Goal: Task Accomplishment & Management: Complete application form

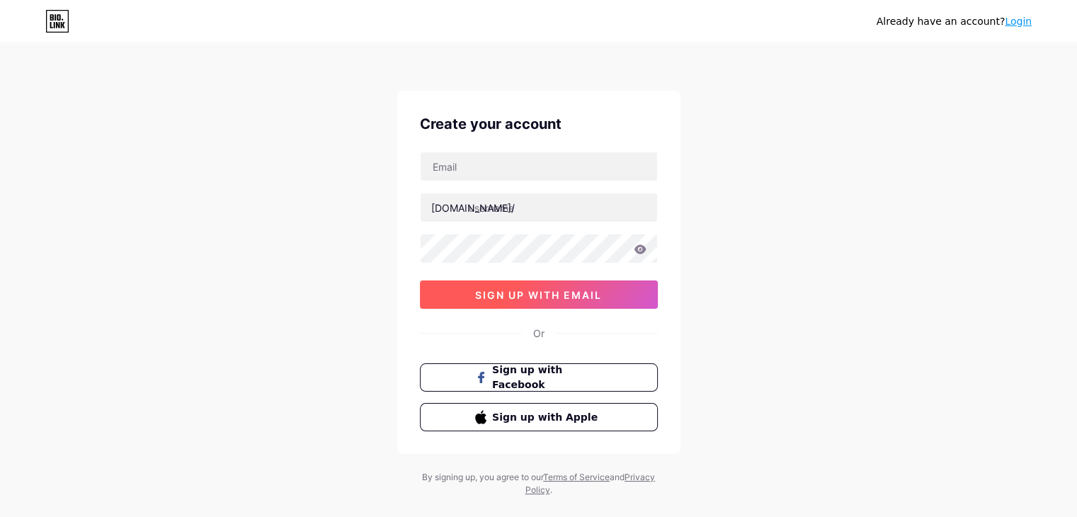
click at [496, 294] on span "sign up with email" at bounding box center [538, 295] width 127 height 12
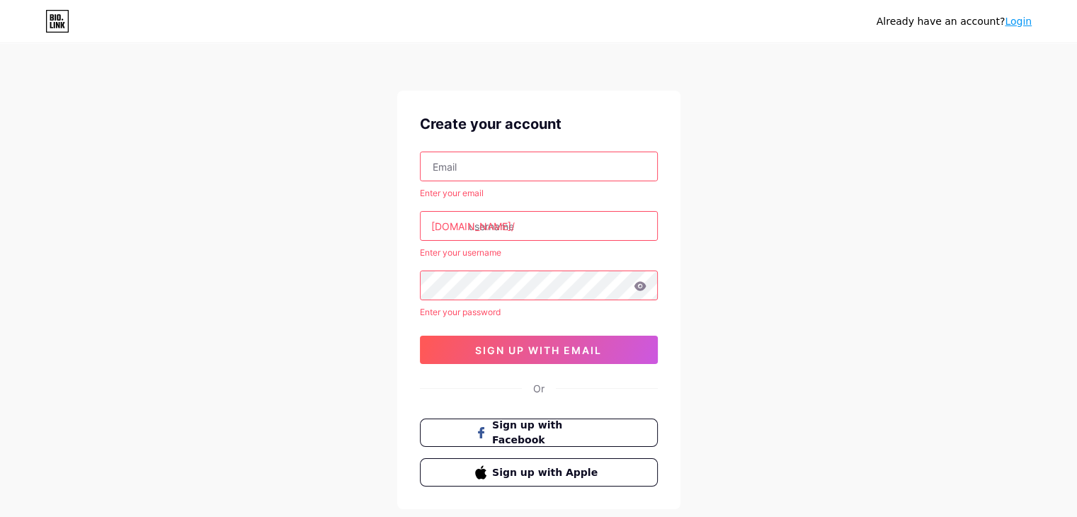
click at [463, 168] on input "text" at bounding box center [539, 166] width 236 height 28
drag, startPoint x: 463, startPoint y: 168, endPoint x: 558, endPoint y: 205, distance: 101.8
click at [558, 205] on div "Enter your email bio.link/ Enter your username Enter your password 0cAFcWeA7kea…" at bounding box center [539, 257] width 238 height 212
type input "workwork009008@gmail.com"
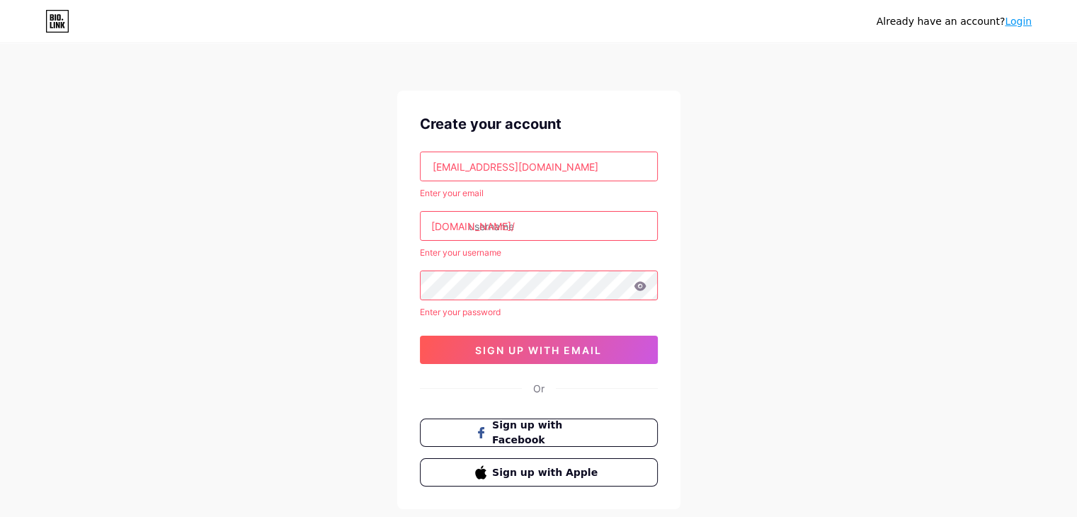
click at [517, 238] on input "text" at bounding box center [539, 226] width 236 height 28
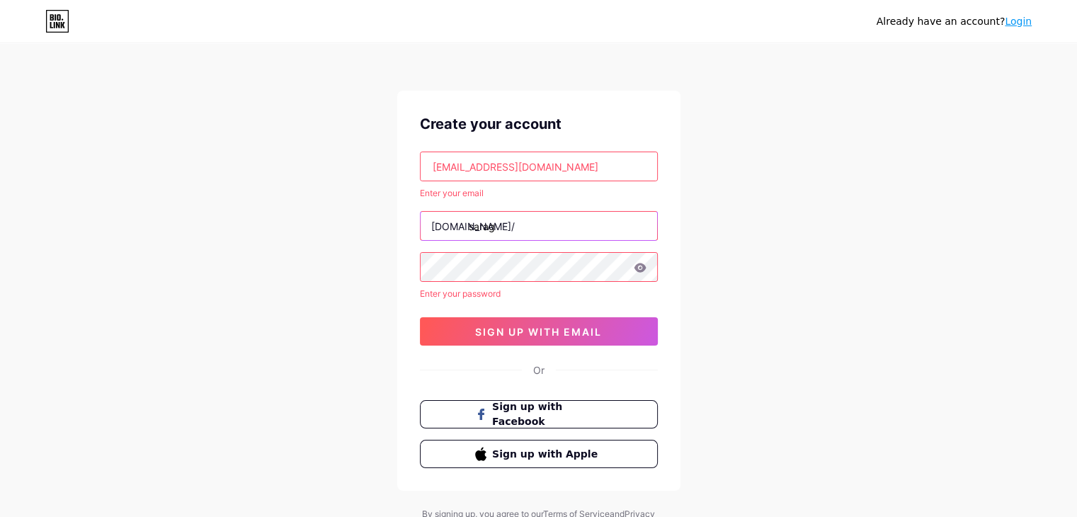
type input "sarag"
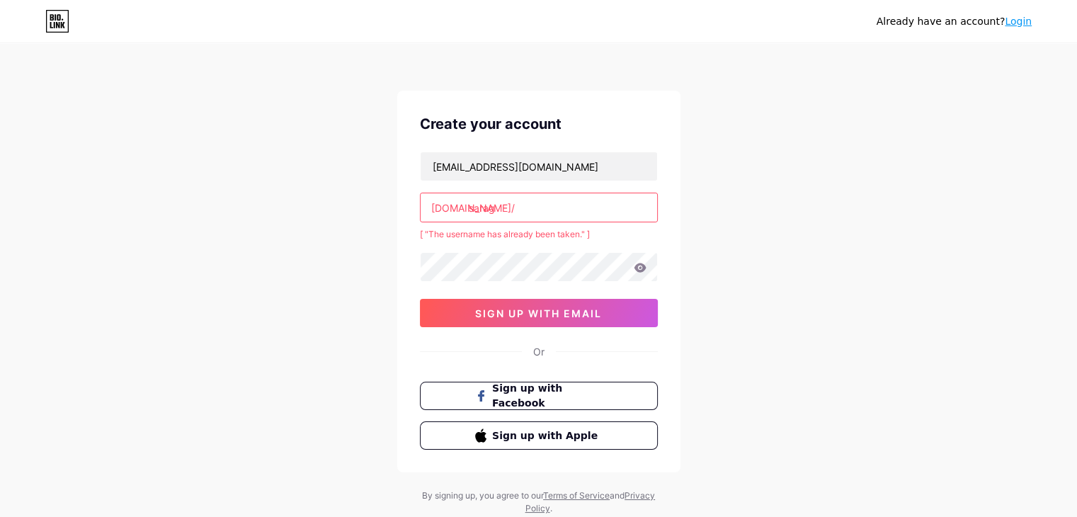
click at [544, 206] on input "sarag" at bounding box center [539, 207] width 236 height 28
type input "s"
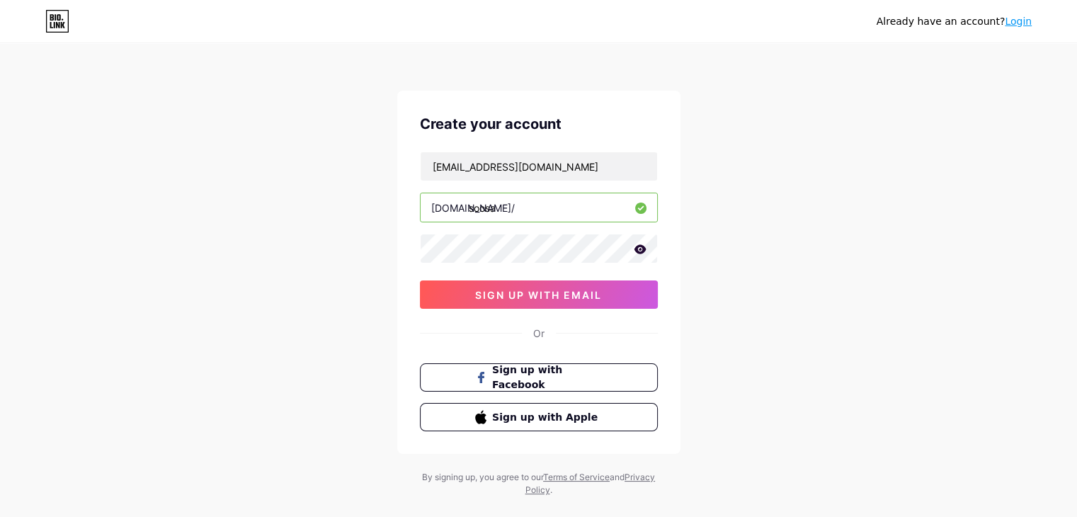
type input "soosa"
click at [355, 280] on div "Already have an account? Login Create your account workwork009008@gmail.com bio…" at bounding box center [538, 271] width 1077 height 542
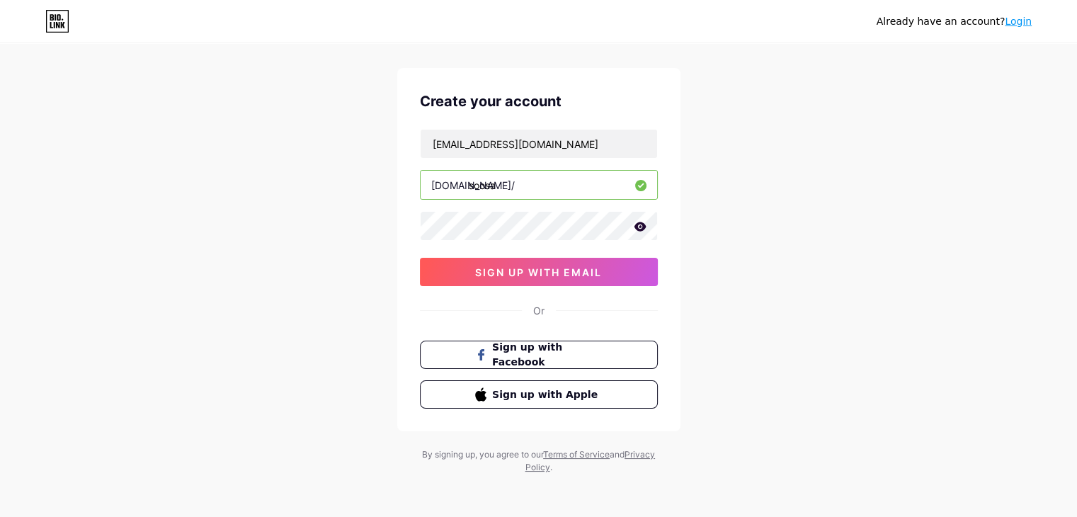
scroll to position [24, 0]
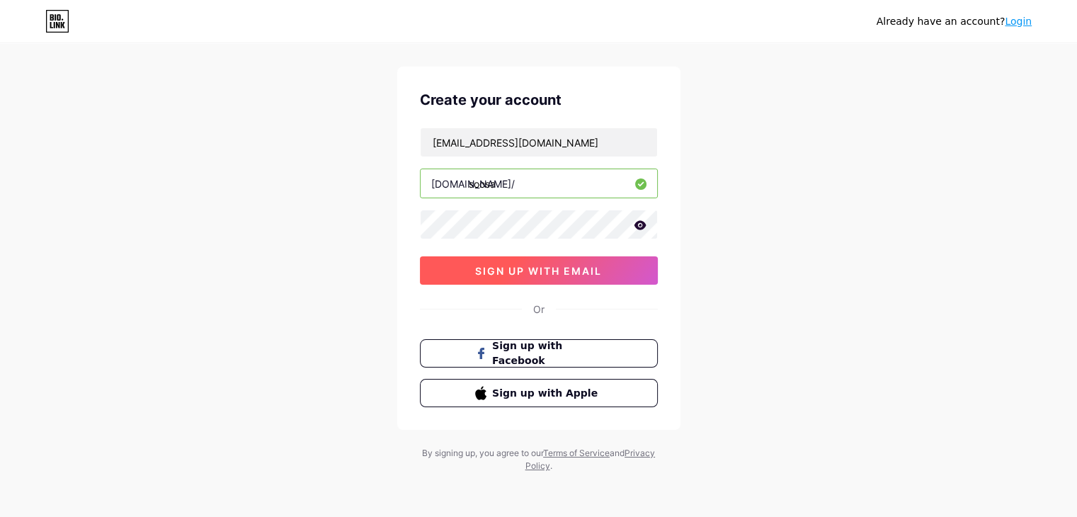
click at [536, 274] on span "sign up with email" at bounding box center [538, 271] width 127 height 12
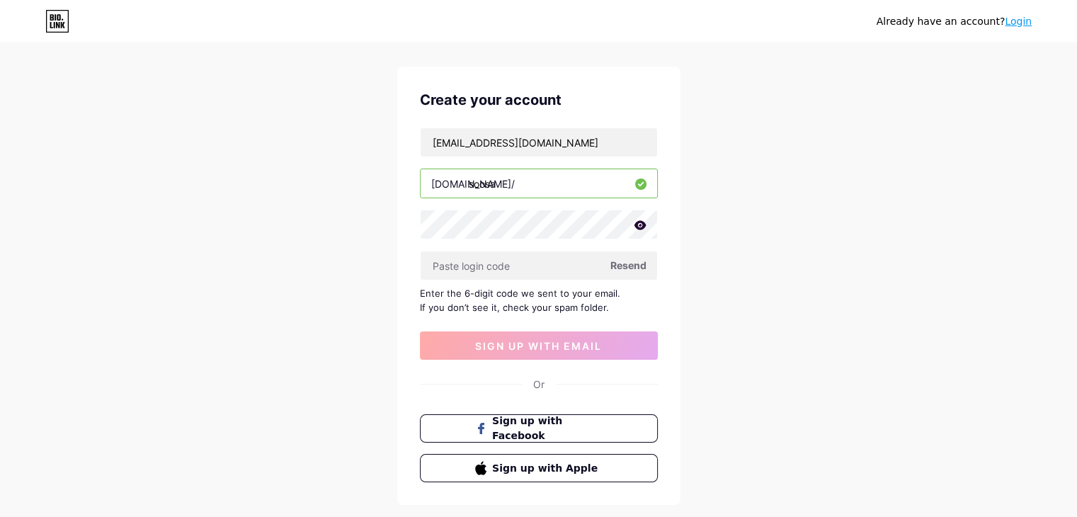
click at [362, 278] on div "Already have an account? Login Create your account workwork009008@gmail.com bio…" at bounding box center [538, 284] width 1077 height 617
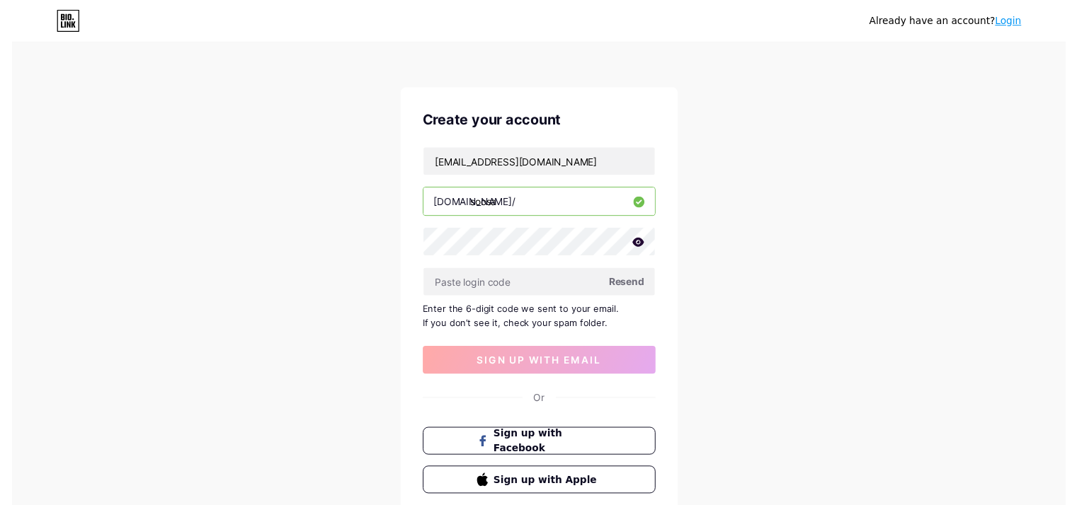
scroll to position [0, 0]
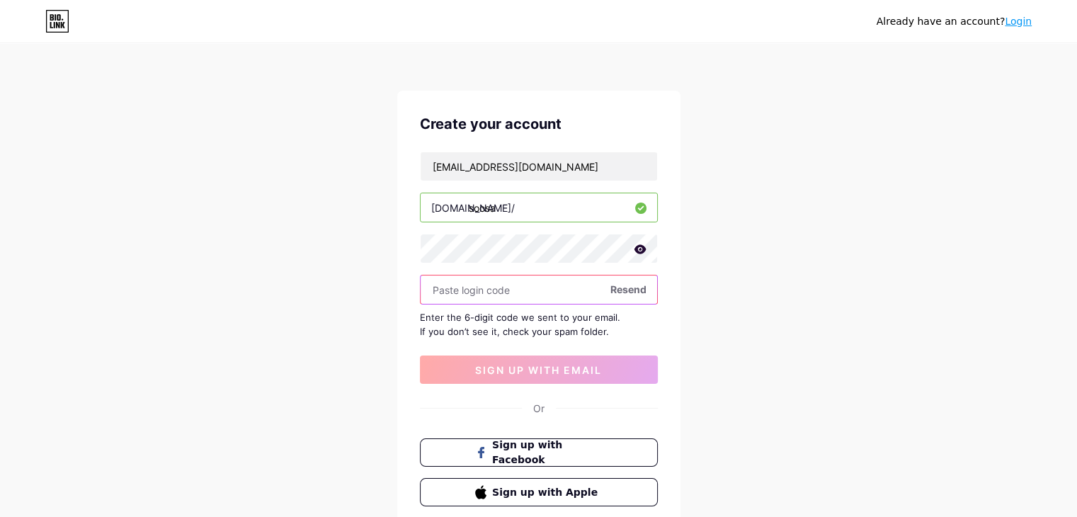
click at [443, 284] on input "text" at bounding box center [539, 289] width 236 height 28
paste input "889641"
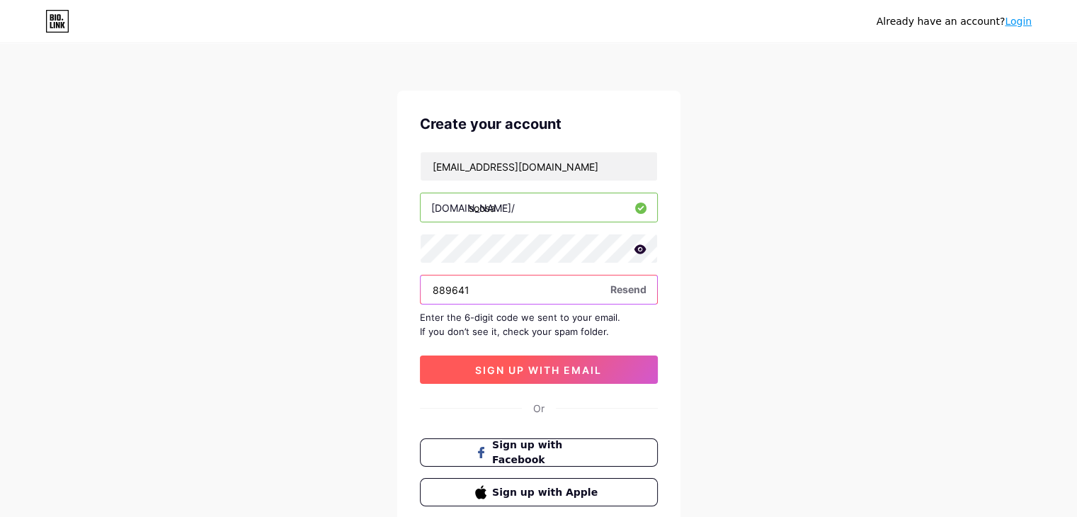
type input "889641"
click at [541, 372] on span "sign up with email" at bounding box center [538, 370] width 127 height 12
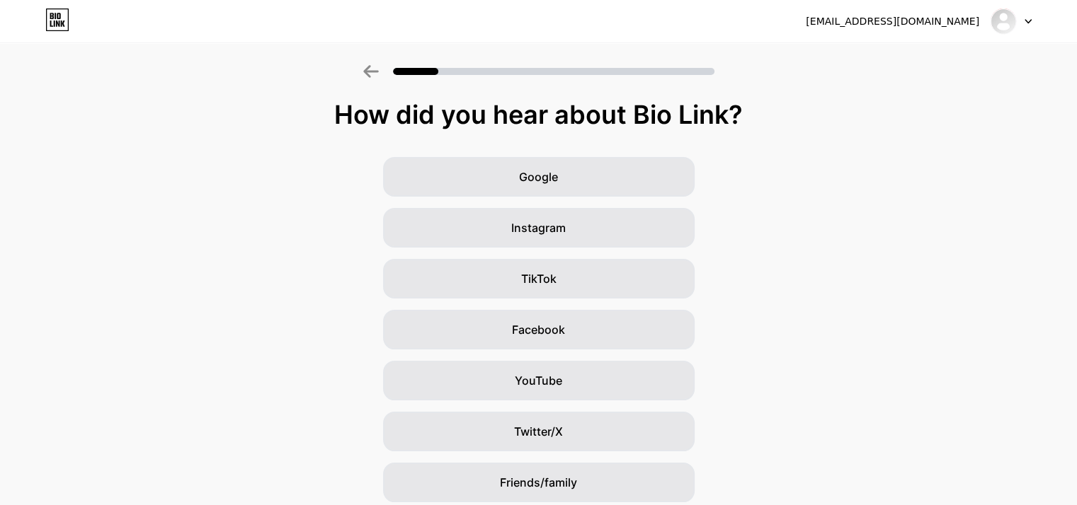
click at [329, 176] on div "Google Instagram TikTok Facebook YouTube Twitter/X Friends/family Other" at bounding box center [538, 355] width 1077 height 396
click at [913, 191] on div "Google Instagram TikTok Facebook YouTube Twitter/X Friends/family Other" at bounding box center [538, 355] width 1077 height 396
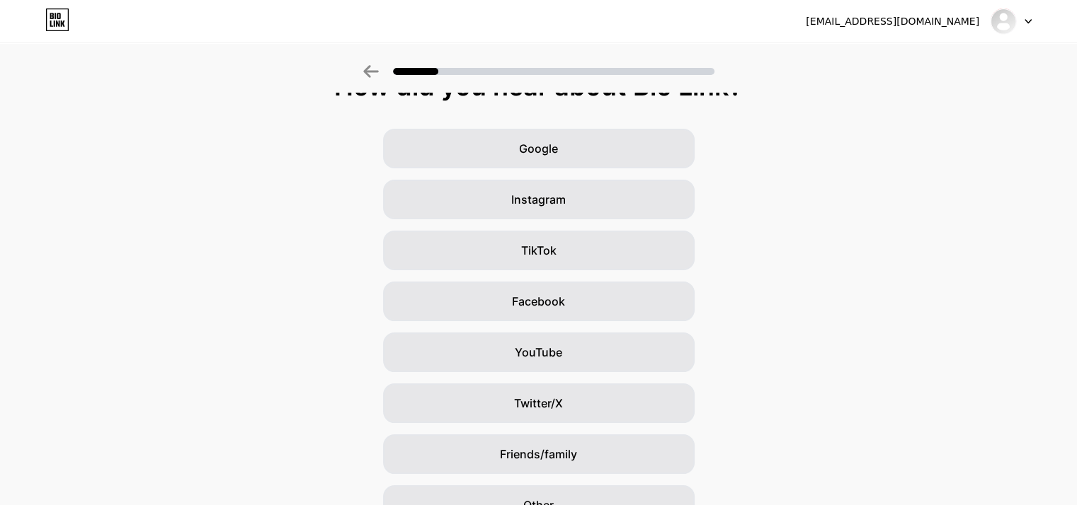
scroll to position [105, 0]
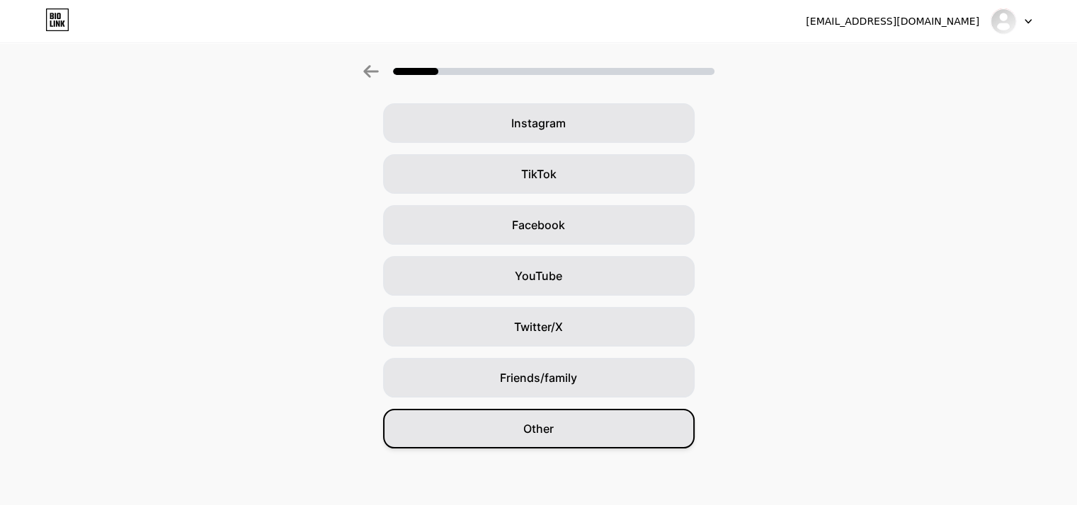
click at [593, 430] on div "Other" at bounding box center [538, 429] width 311 height 40
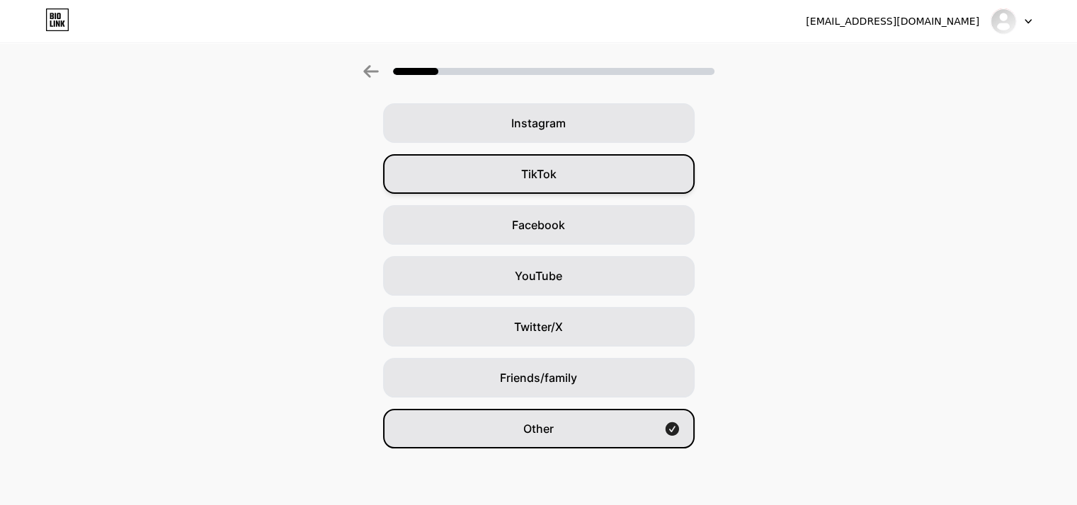
scroll to position [0, 0]
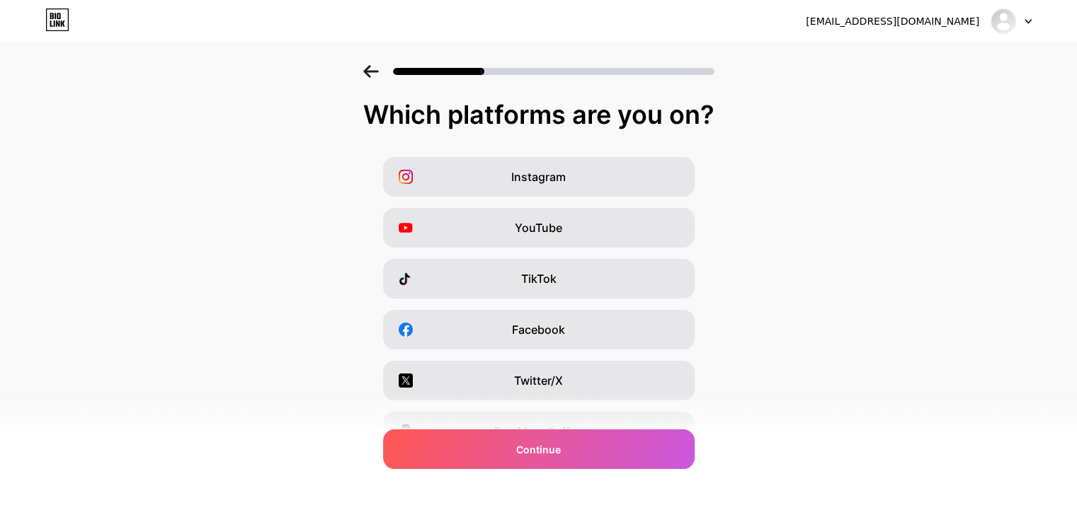
click at [282, 362] on div "Instagram YouTube TikTok Facebook Twitter/X Buy Me a Coffee Snapchat I have a w…" at bounding box center [538, 355] width 1063 height 396
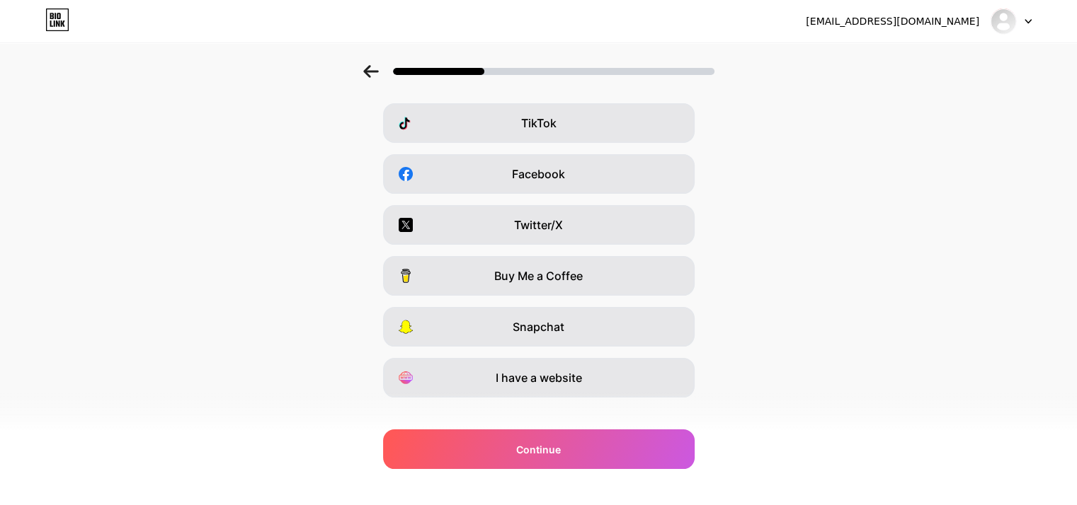
scroll to position [176, 0]
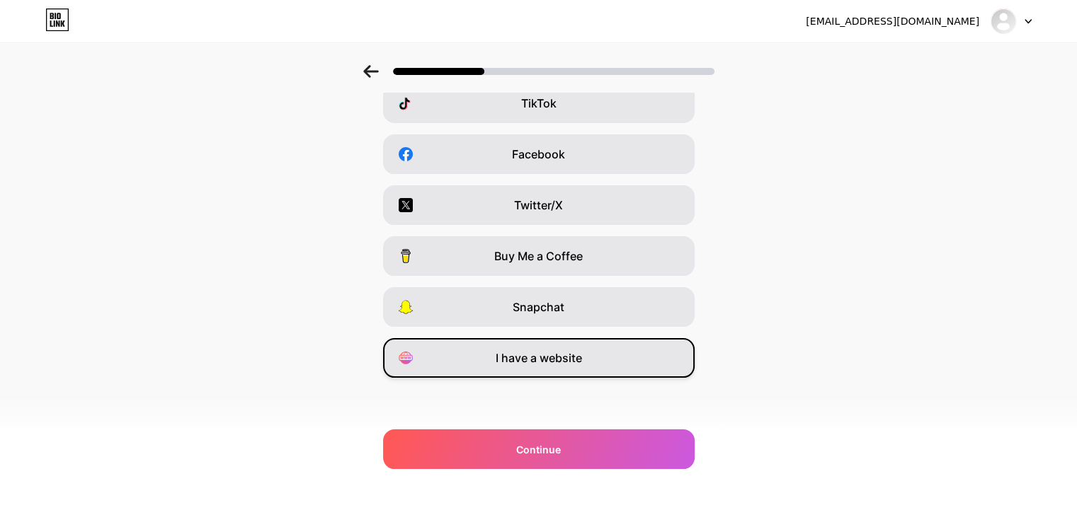
click at [582, 356] on span "I have a website" at bounding box center [539, 358] width 86 height 17
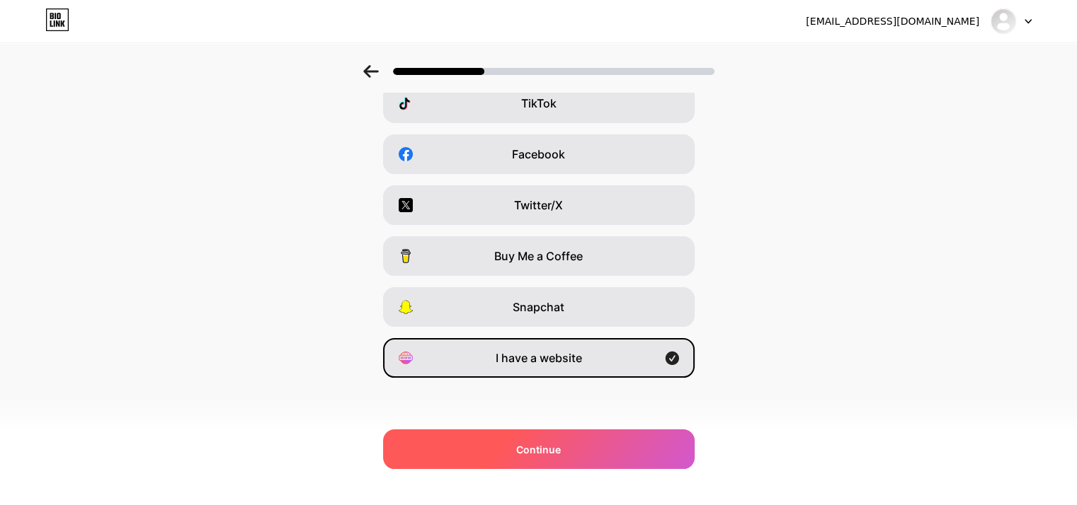
click at [543, 461] on div "Continue" at bounding box center [538, 450] width 311 height 40
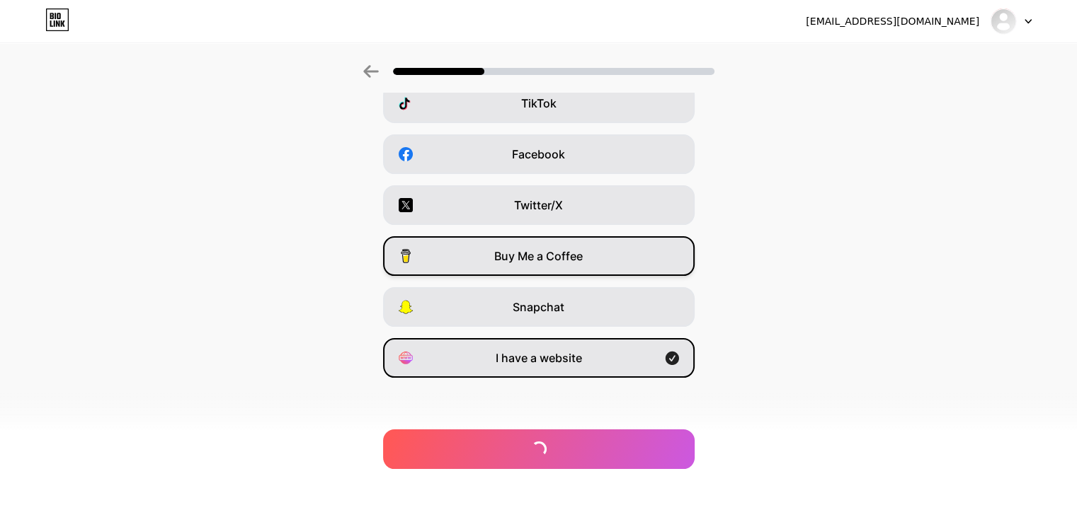
scroll to position [0, 0]
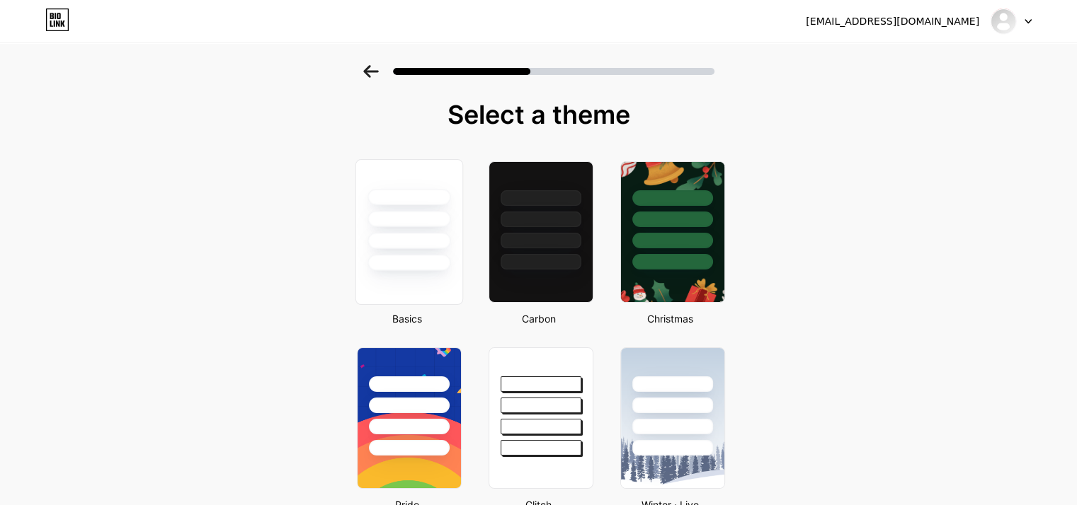
click at [442, 210] on div at bounding box center [408, 215] width 106 height 111
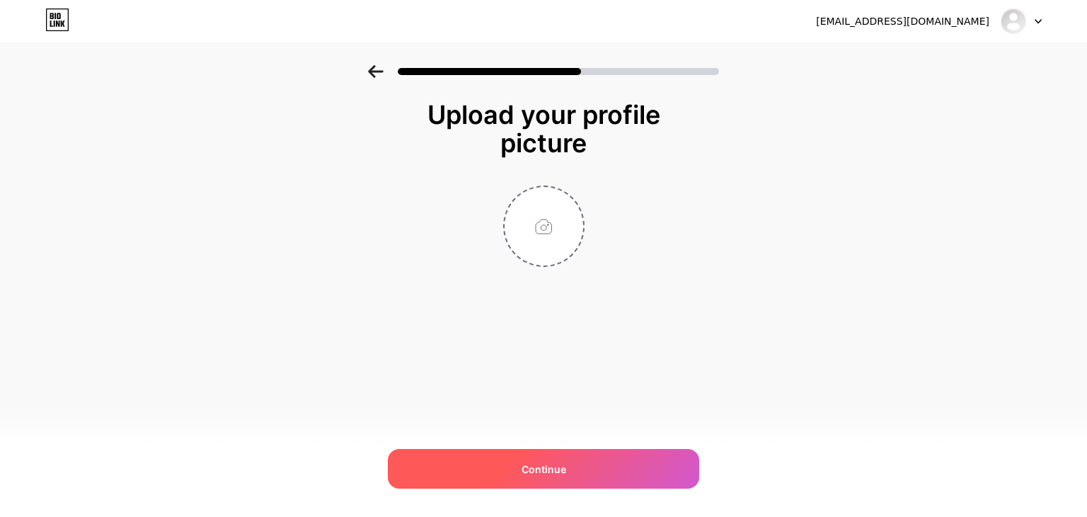
click at [495, 465] on div "Continue" at bounding box center [543, 469] width 311 height 40
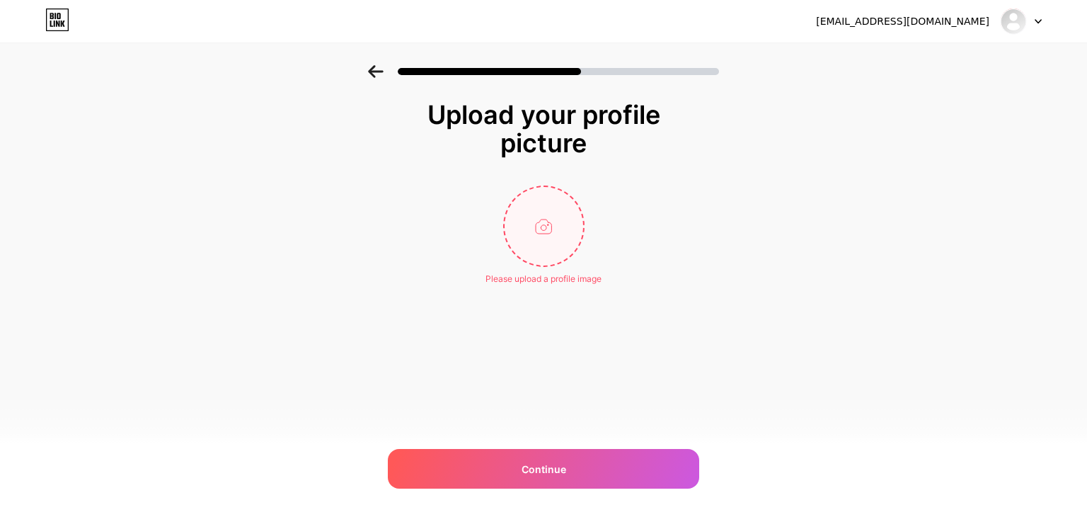
click at [547, 245] on input "file" at bounding box center [544, 226] width 79 height 79
type input "C:\fakepath\arrogant.png"
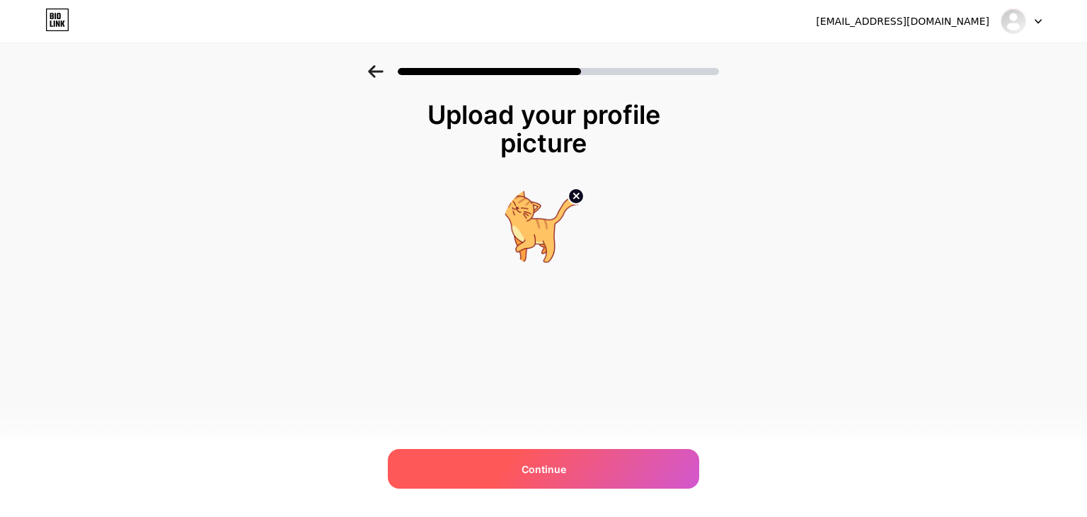
click at [523, 471] on span "Continue" at bounding box center [544, 469] width 45 height 15
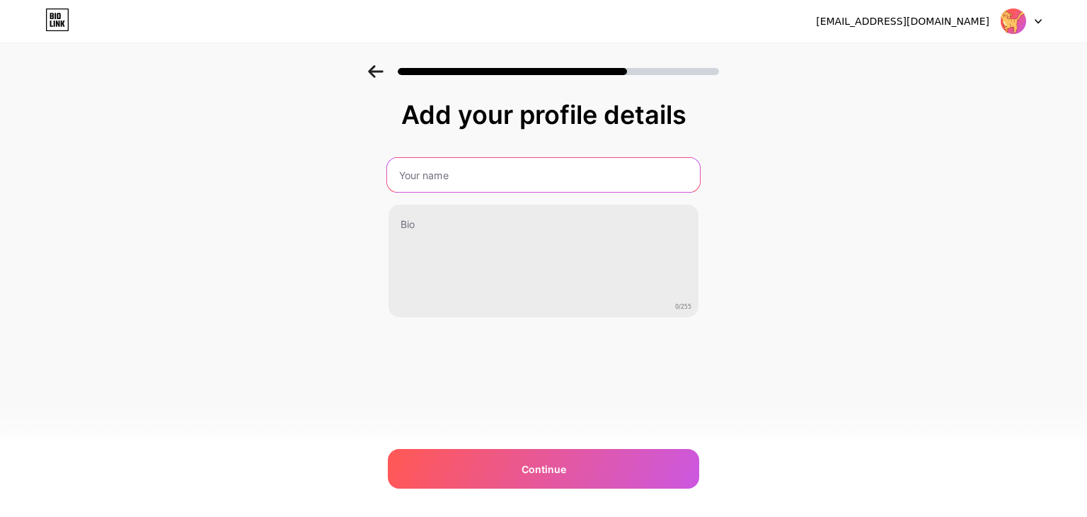
click at [454, 181] on input "text" at bounding box center [543, 175] width 313 height 34
type input "sara"
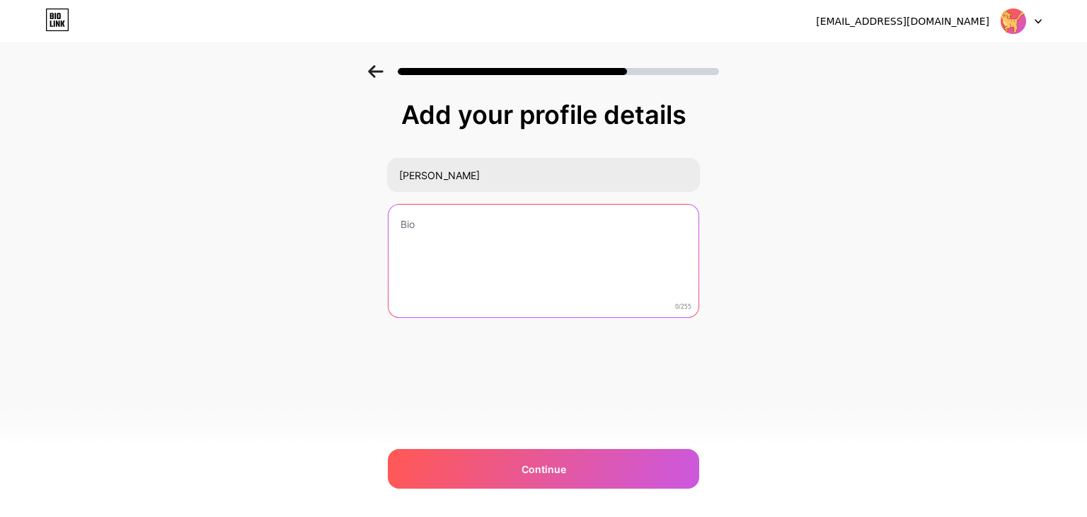
click at [447, 239] on textarea at bounding box center [544, 262] width 310 height 114
click at [447, 239] on textarea at bounding box center [543, 261] width 313 height 115
paste textarea "https://saragamal2013.blogspot.com/"
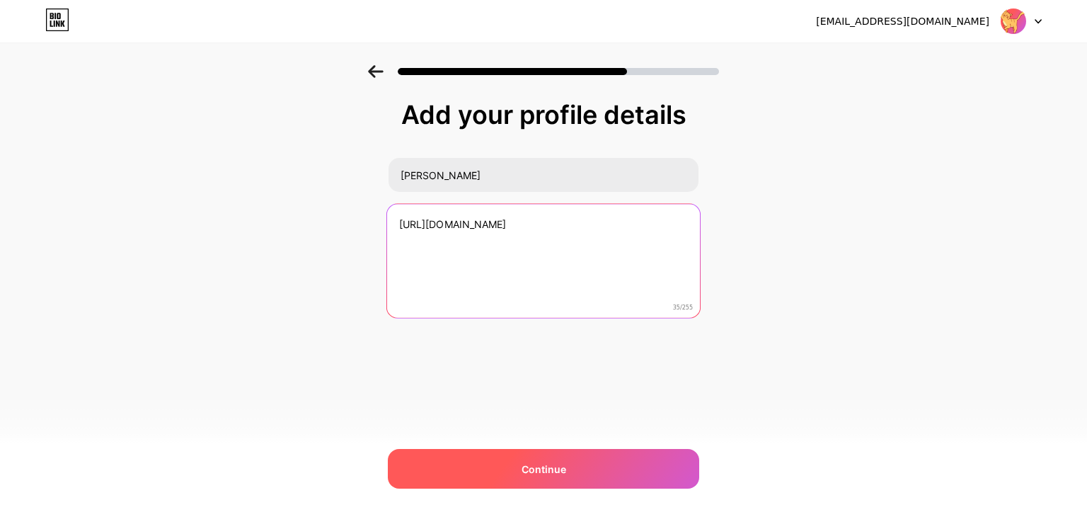
type textarea "https://saragamal2013.blogspot.com/"
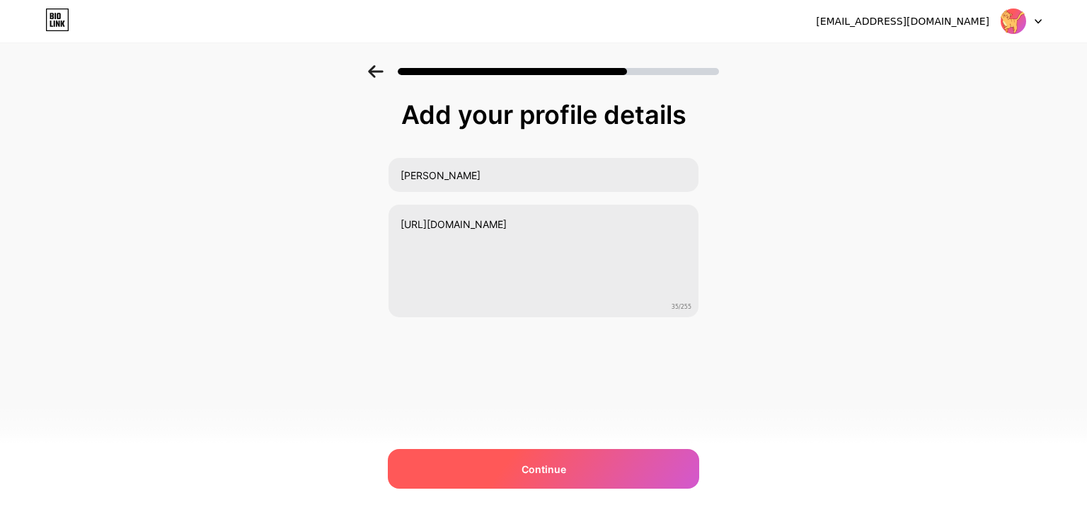
click at [568, 463] on div "Continue" at bounding box center [543, 469] width 311 height 40
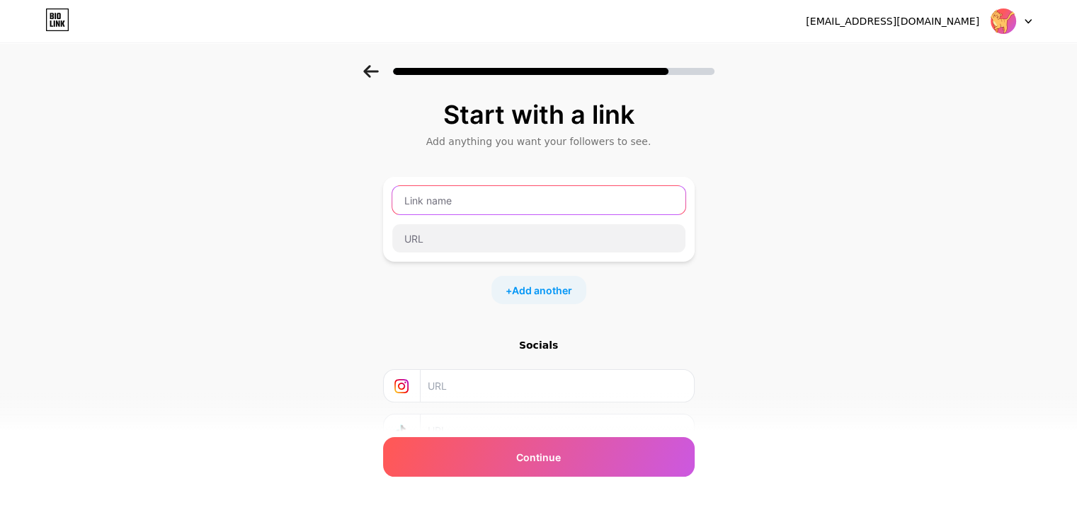
click at [474, 204] on input "text" at bounding box center [538, 200] width 293 height 28
type input "مدوونة"
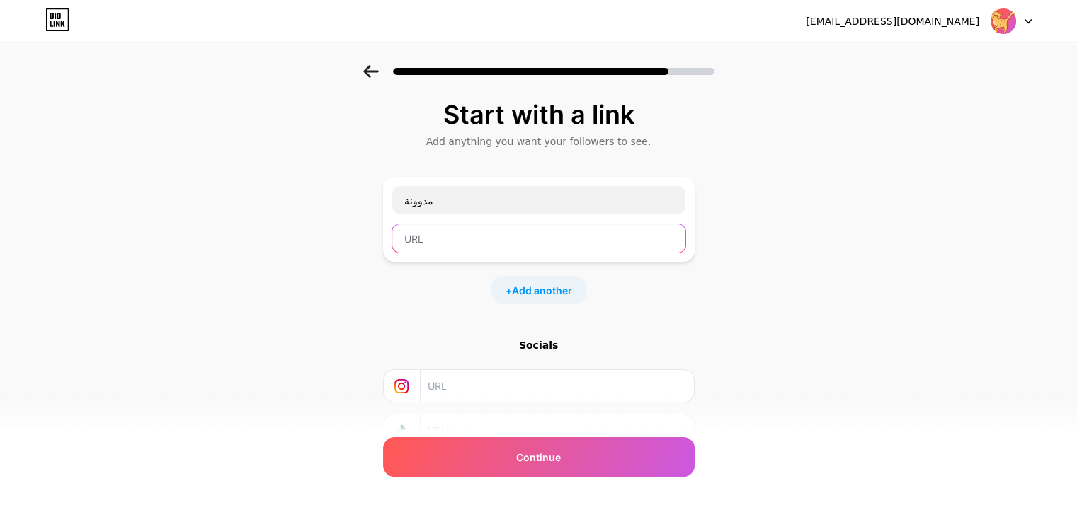
click at [464, 240] on input "text" at bounding box center [538, 238] width 293 height 28
paste input "https://saragamal2013.blogspot.com/"
type input "https://saragamal2013.blogspot.com/"
click at [462, 309] on div "Start with a link Add anything you want your followers to see. مدوونة https://s…" at bounding box center [538, 296] width 311 height 391
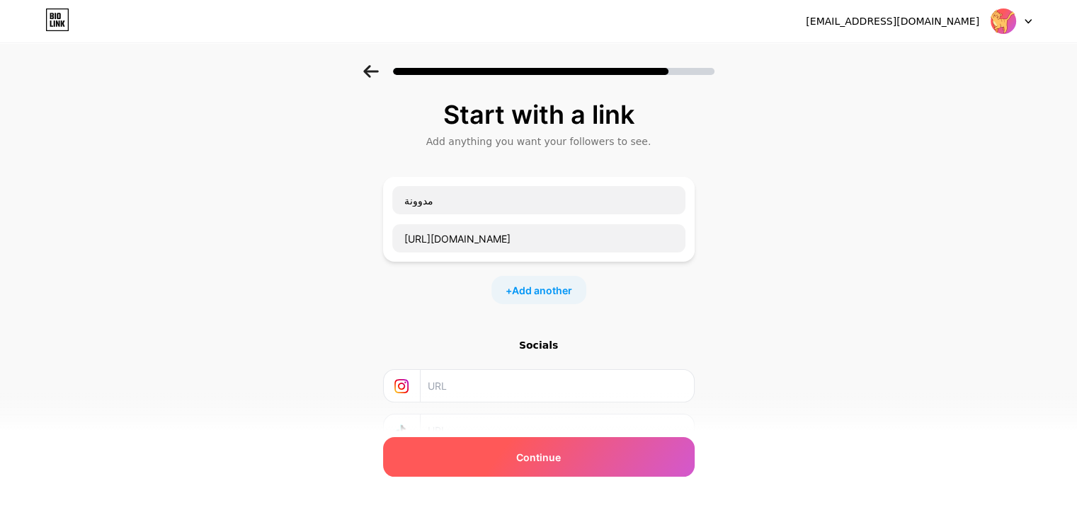
click at [498, 457] on div "Continue" at bounding box center [538, 458] width 311 height 40
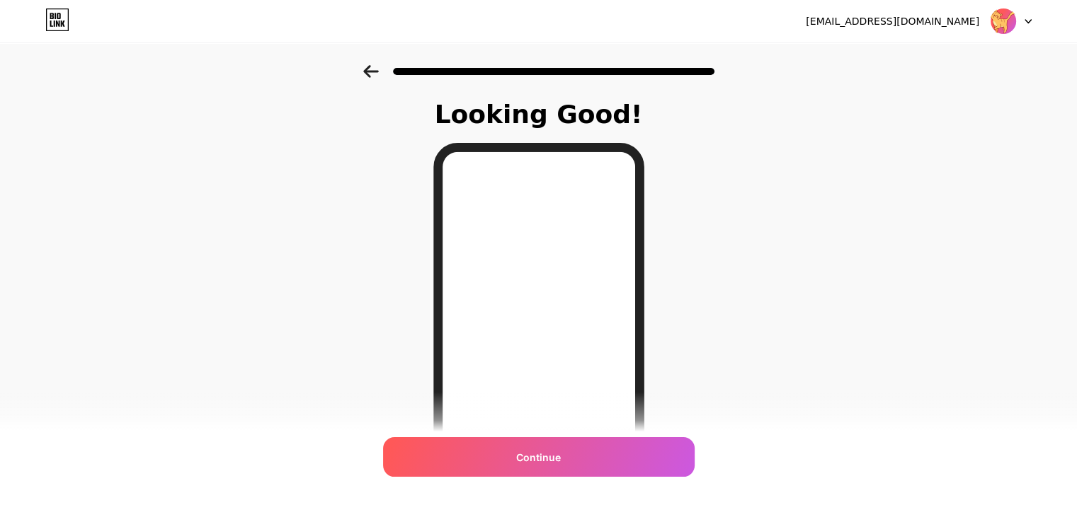
click at [360, 234] on div "Looking Good! Continue" at bounding box center [538, 360] width 1077 height 590
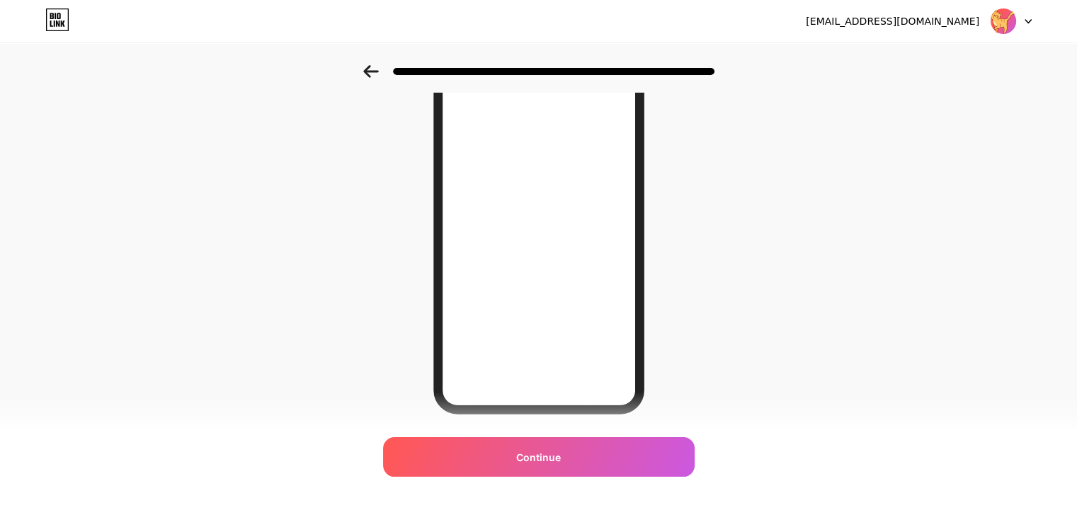
scroll to position [205, 0]
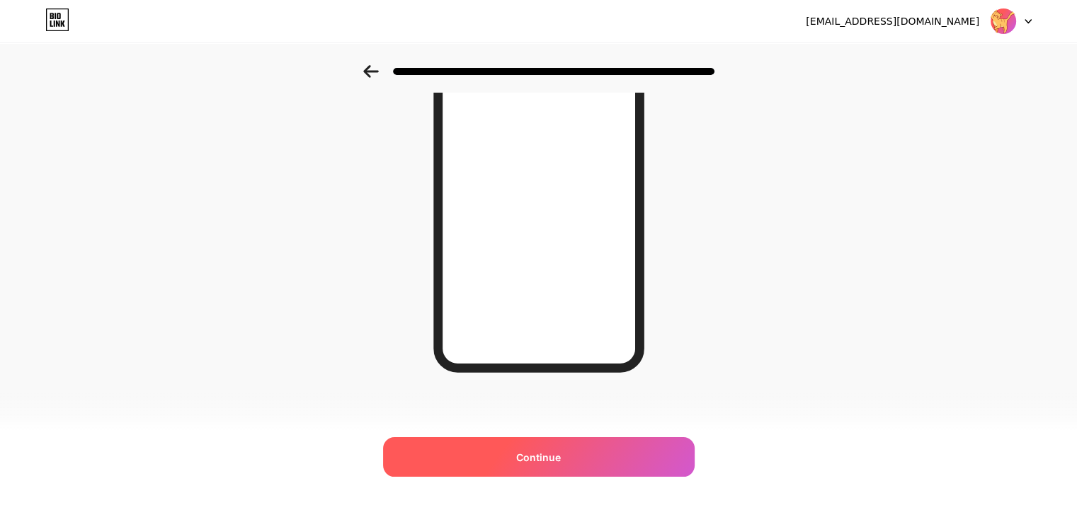
click at [575, 459] on div "Continue" at bounding box center [538, 458] width 311 height 40
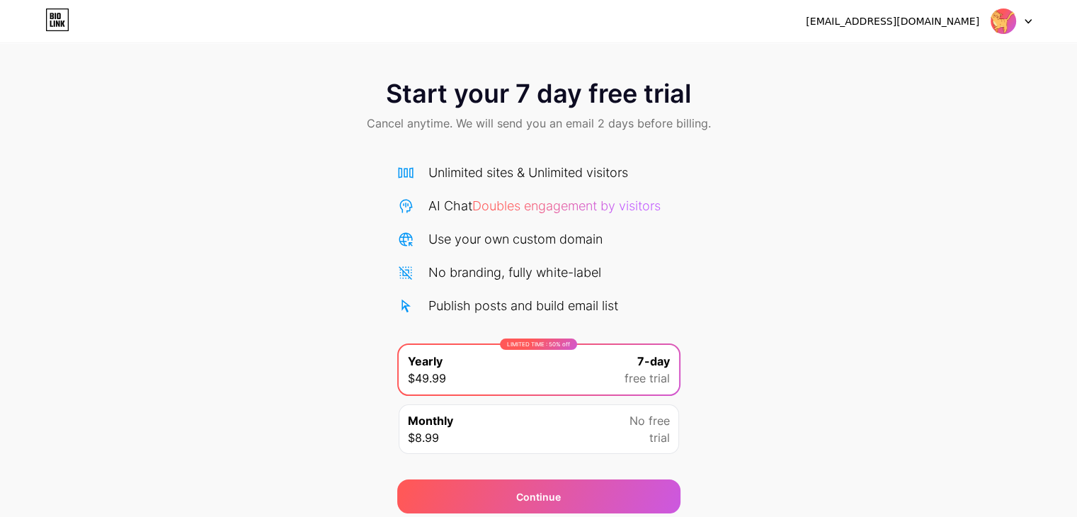
click at [366, 340] on div "Start your 7 day free trial Cancel anytime. We will send you an email 2 days be…" at bounding box center [538, 289] width 1077 height 448
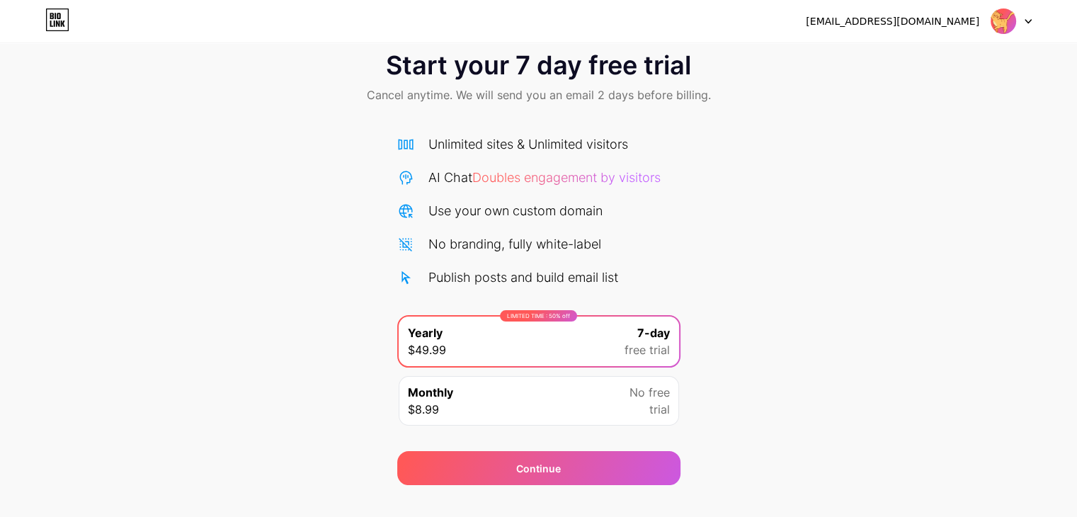
click at [1004, 18] on img at bounding box center [1003, 21] width 27 height 27
click at [702, 81] on div "Start your 7 day free trial Cancel anytime. We will send you an email 2 days be…" at bounding box center [538, 79] width 1077 height 84
click at [55, 29] on icon at bounding box center [57, 19] width 24 height 23
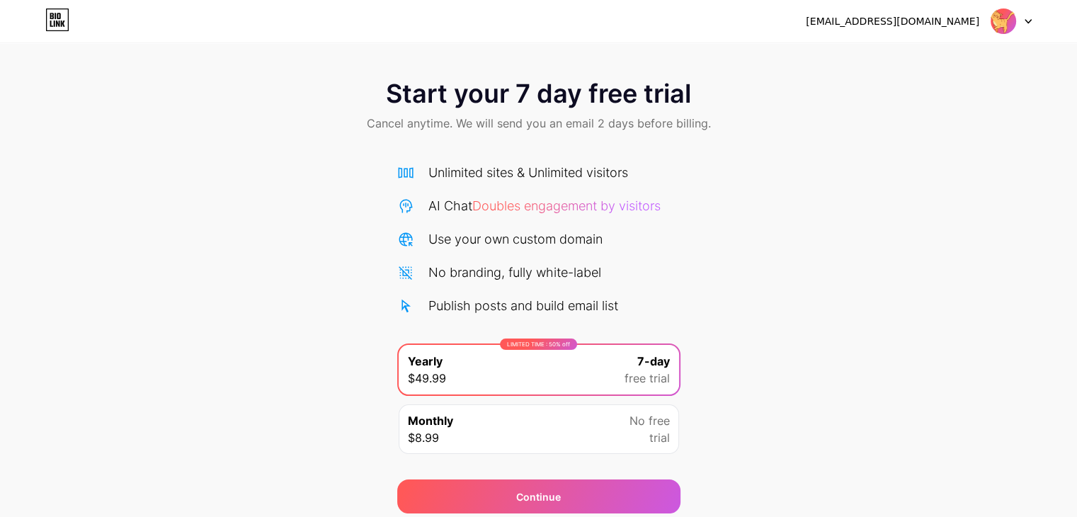
click at [836, 155] on div "Start your 7 day free trial Cancel anytime. We will send you an email 2 days be…" at bounding box center [538, 289] width 1077 height 448
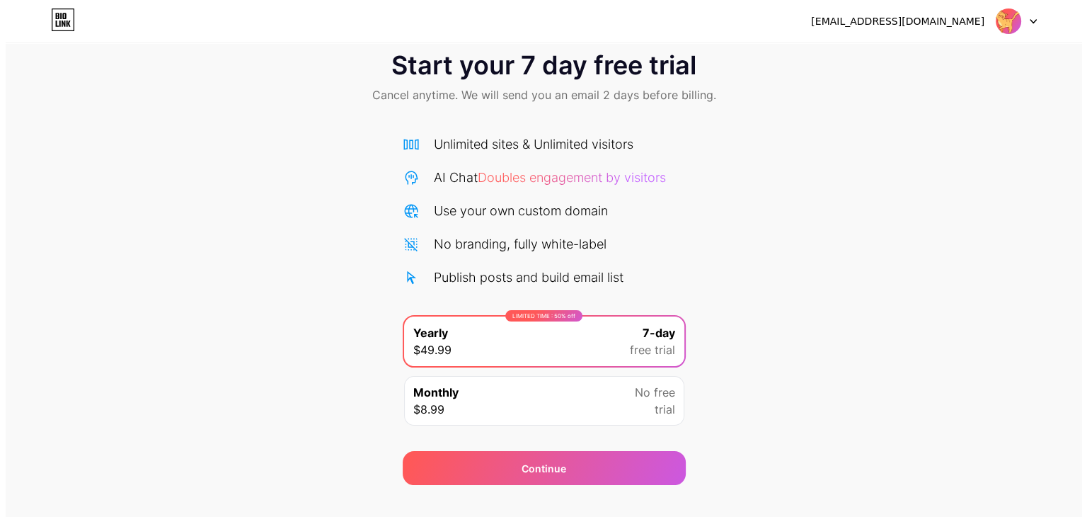
scroll to position [52, 0]
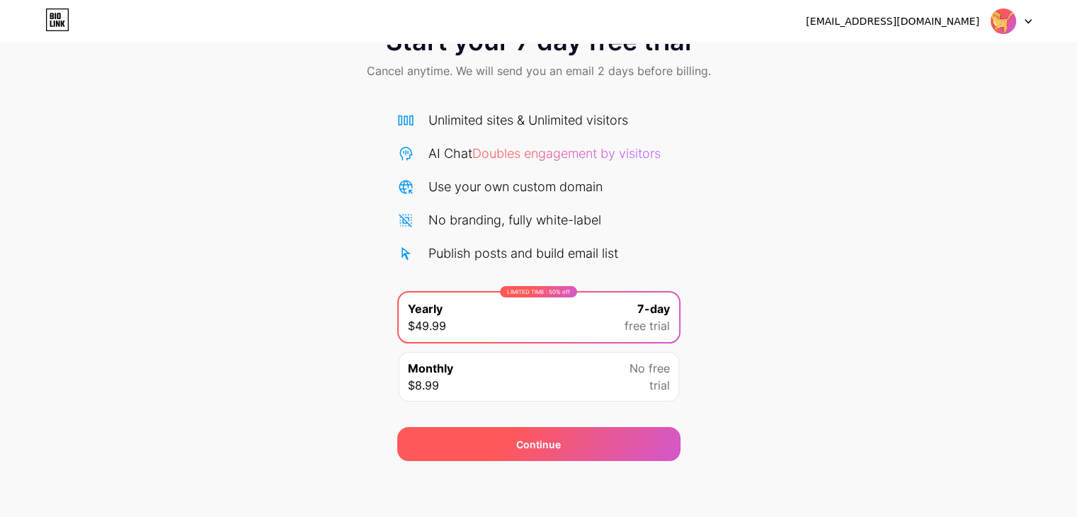
click at [567, 445] on div "Continue" at bounding box center [538, 444] width 283 height 34
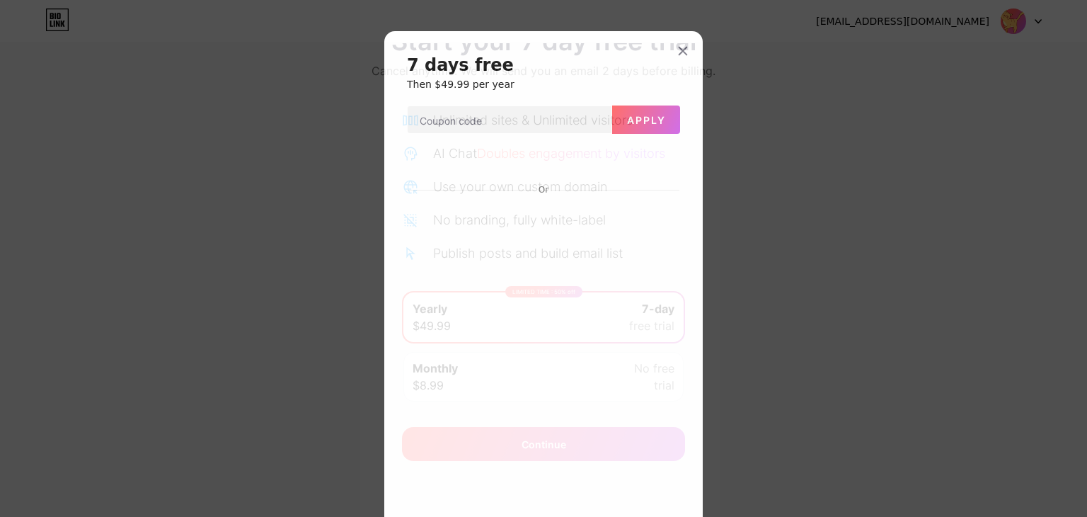
click at [686, 152] on div "7 days free Then $49.99 per year Apply Or Start trial" at bounding box center [543, 304] width 319 height 547
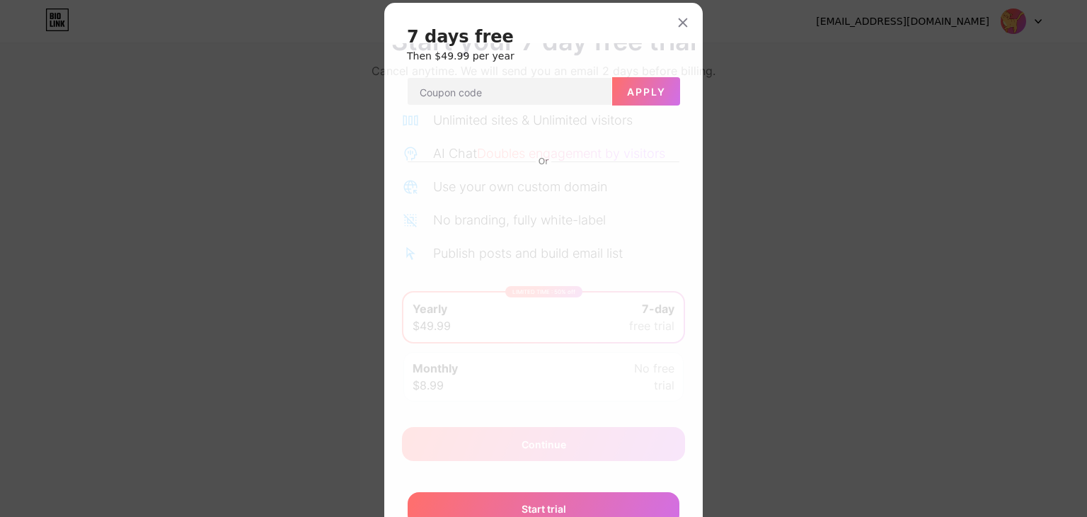
scroll to position [92, 0]
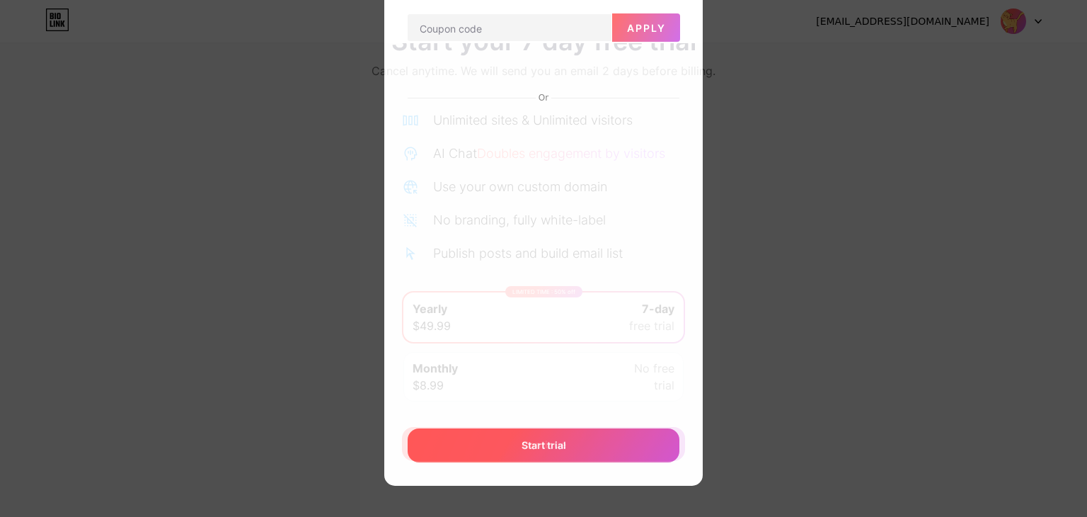
click at [536, 454] on div "Start trial" at bounding box center [544, 445] width 272 height 34
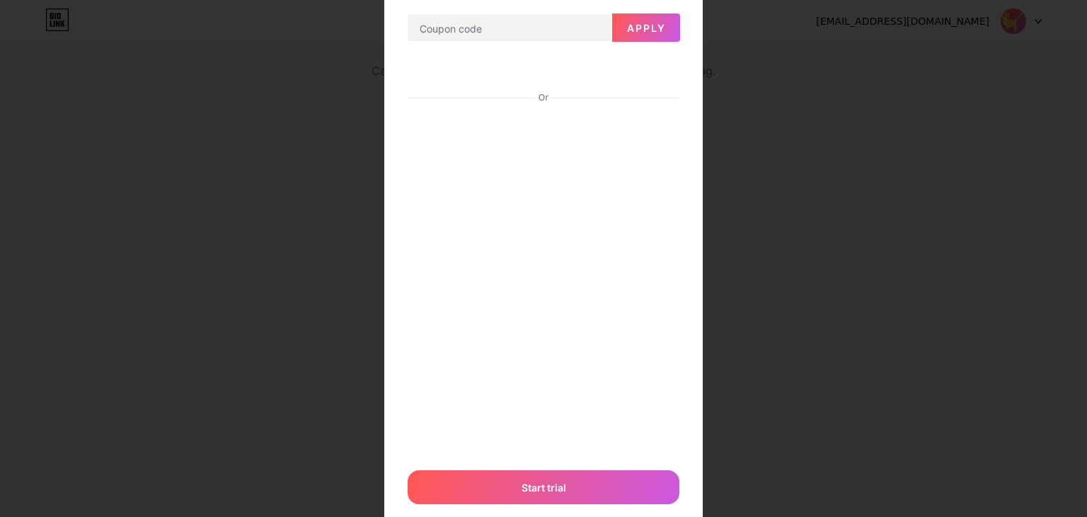
click at [690, 47] on div "7 days free Then $49.99 per year Apply Or Start trial" at bounding box center [543, 236] width 319 height 595
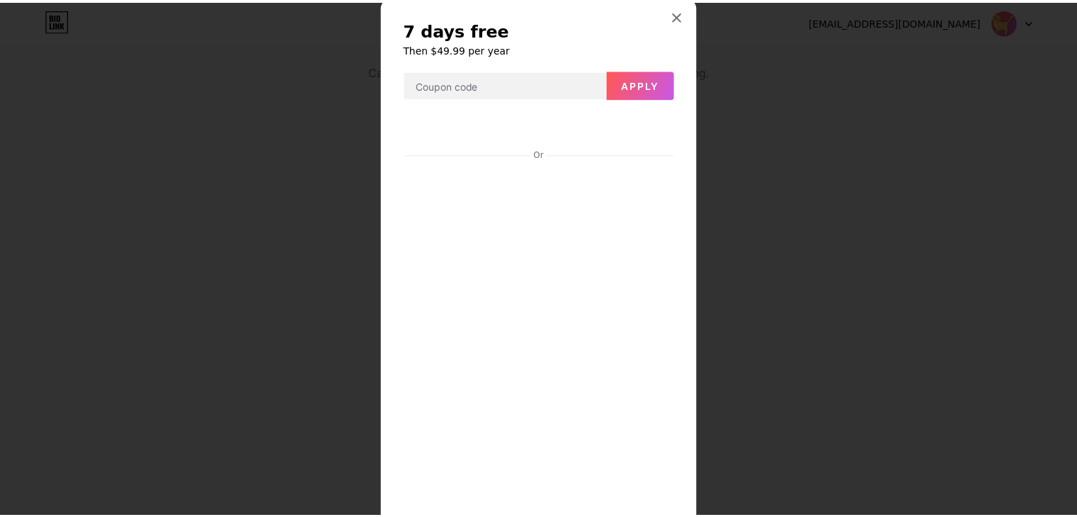
scroll to position [7, 0]
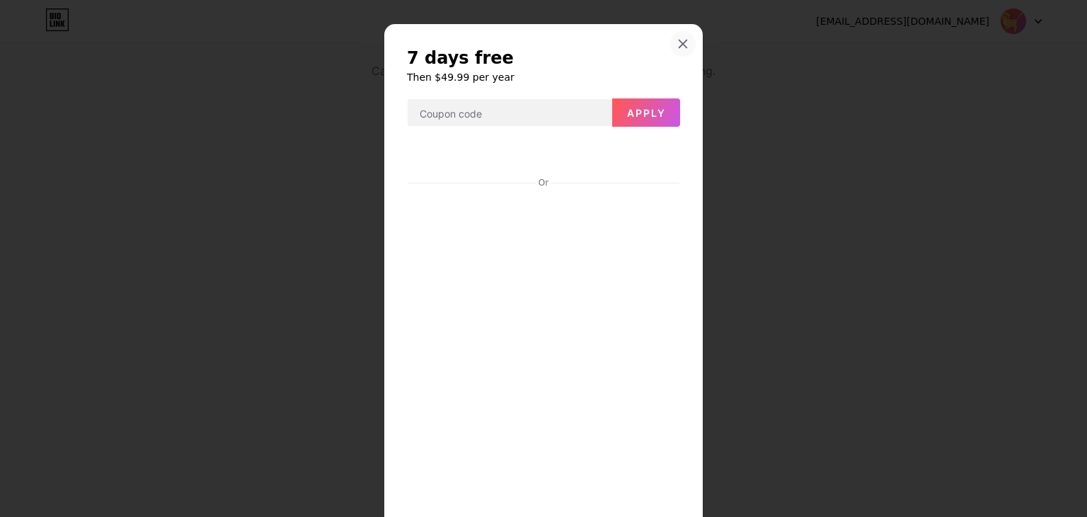
click at [677, 43] on icon at bounding box center [682, 43] width 11 height 11
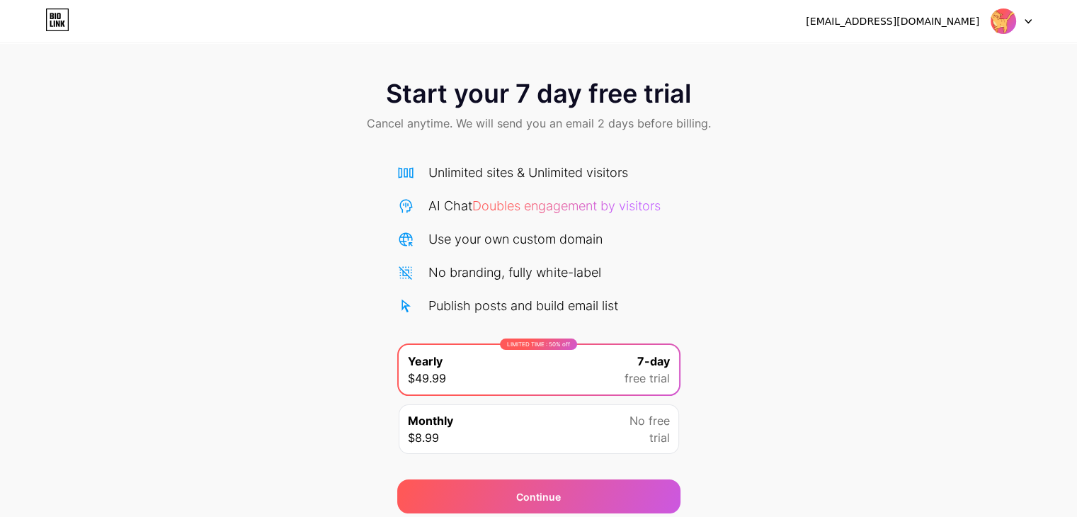
click at [200, 309] on div "Start your 7 day free trial Cancel anytime. We will send you an email 2 days be…" at bounding box center [538, 289] width 1077 height 448
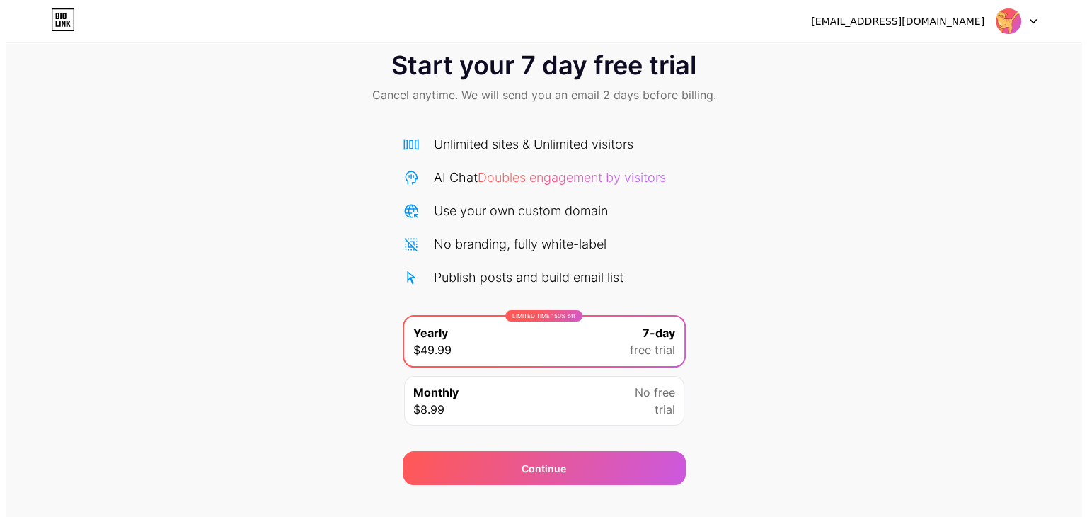
scroll to position [52, 0]
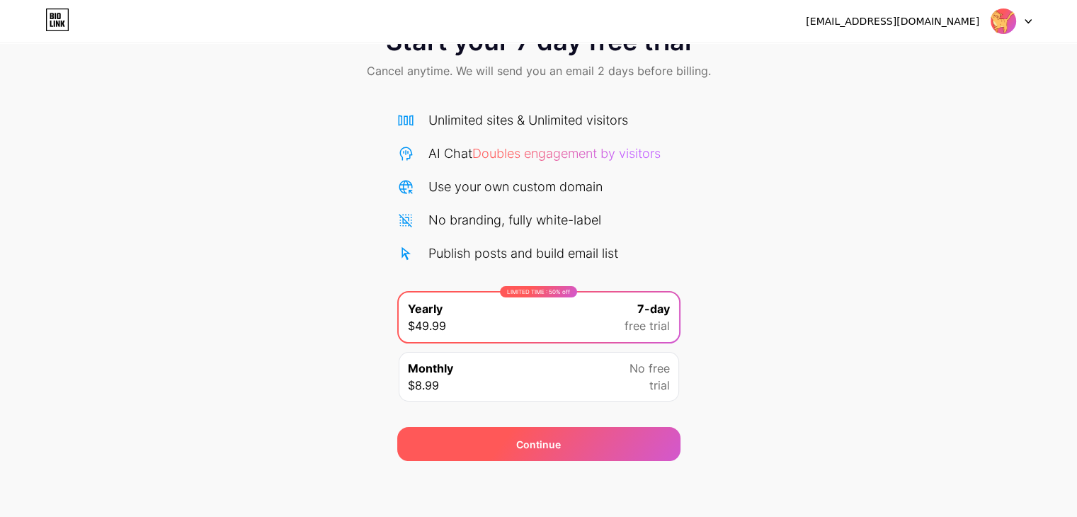
click at [506, 453] on div "Continue" at bounding box center [538, 444] width 283 height 34
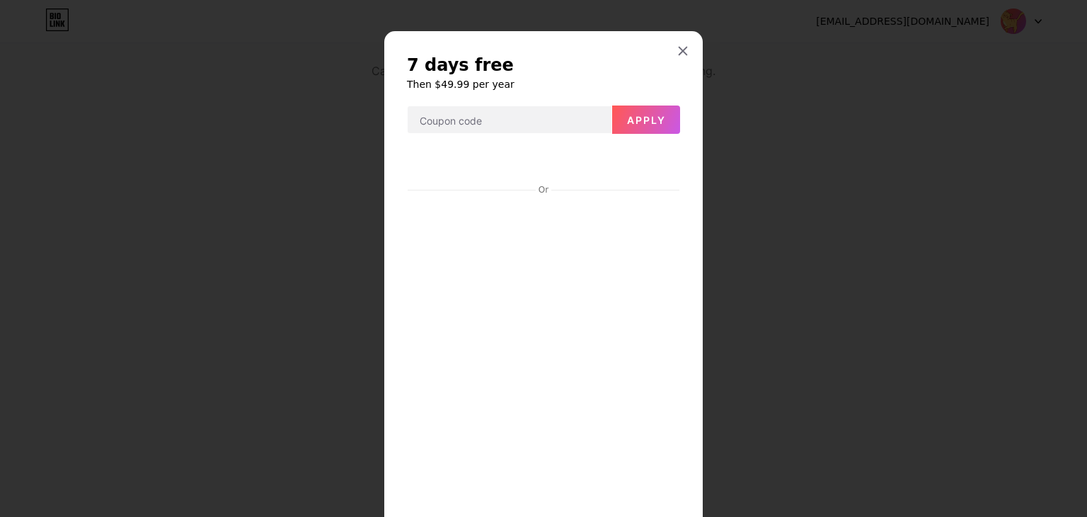
click at [552, 70] on h2 "7 days free" at bounding box center [543, 65] width 273 height 23
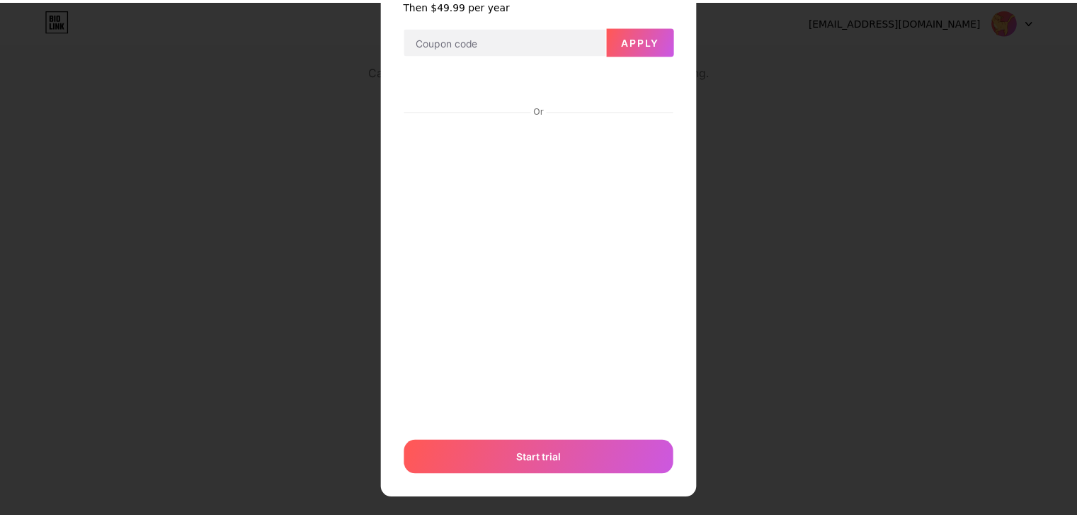
scroll to position [92, 0]
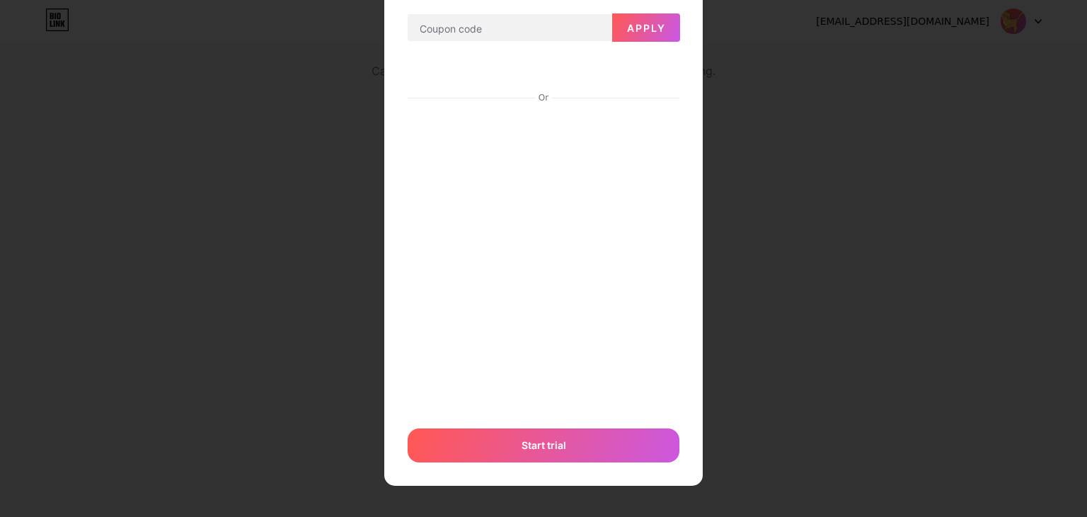
click at [255, 202] on div at bounding box center [543, 166] width 1087 height 517
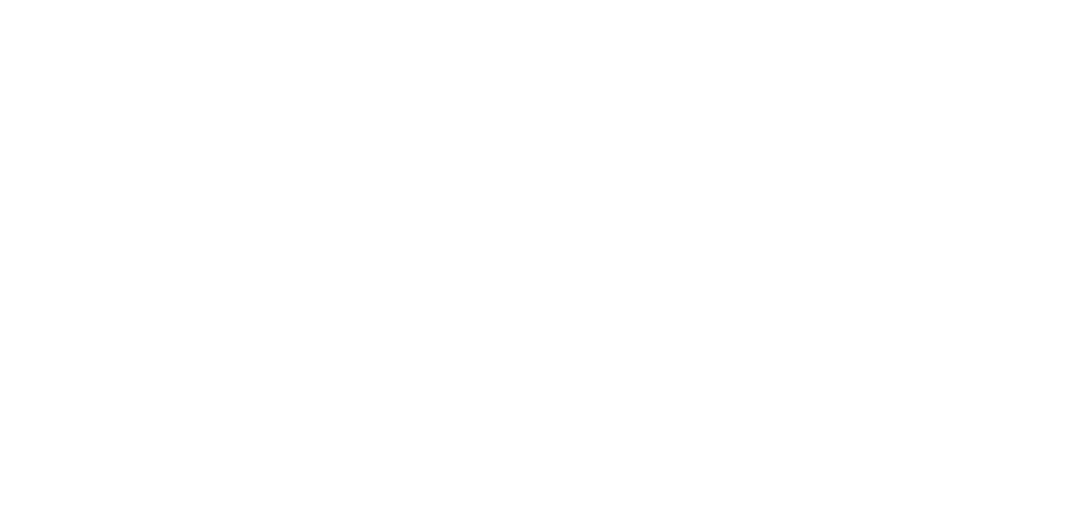
click at [263, 0] on html at bounding box center [543, 0] width 1087 height 0
